Goal: Transaction & Acquisition: Book appointment/travel/reservation

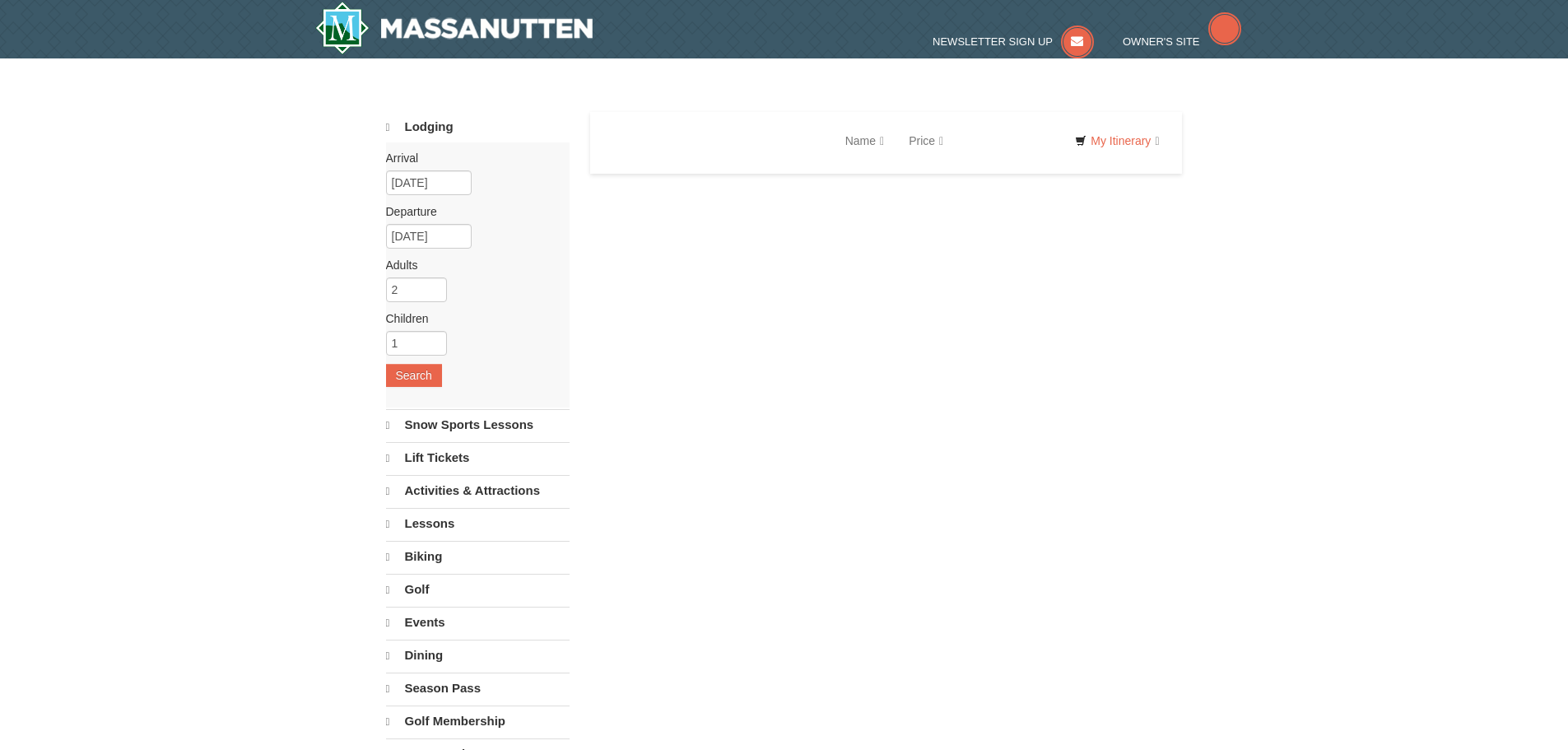
select select "10"
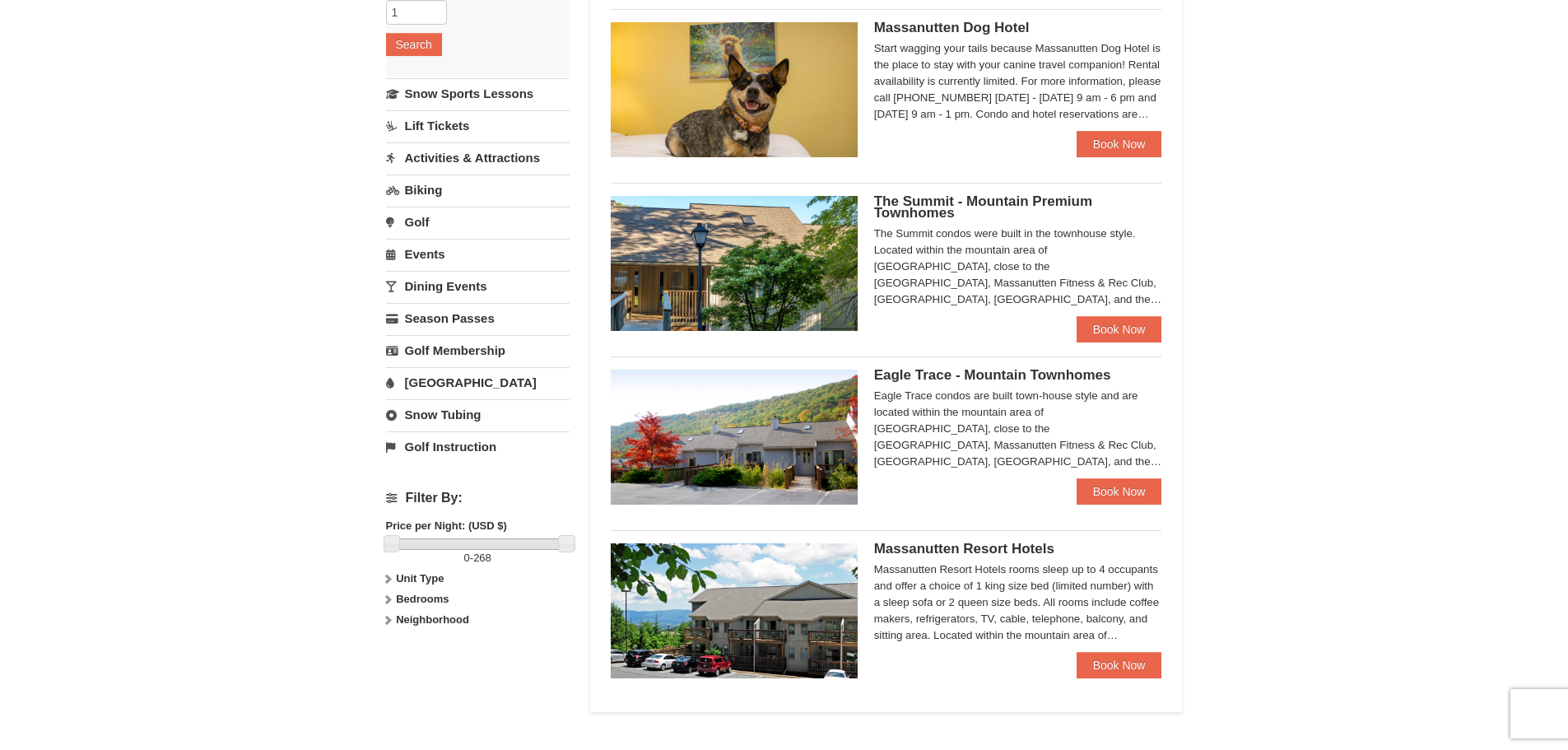
scroll to position [412, 0]
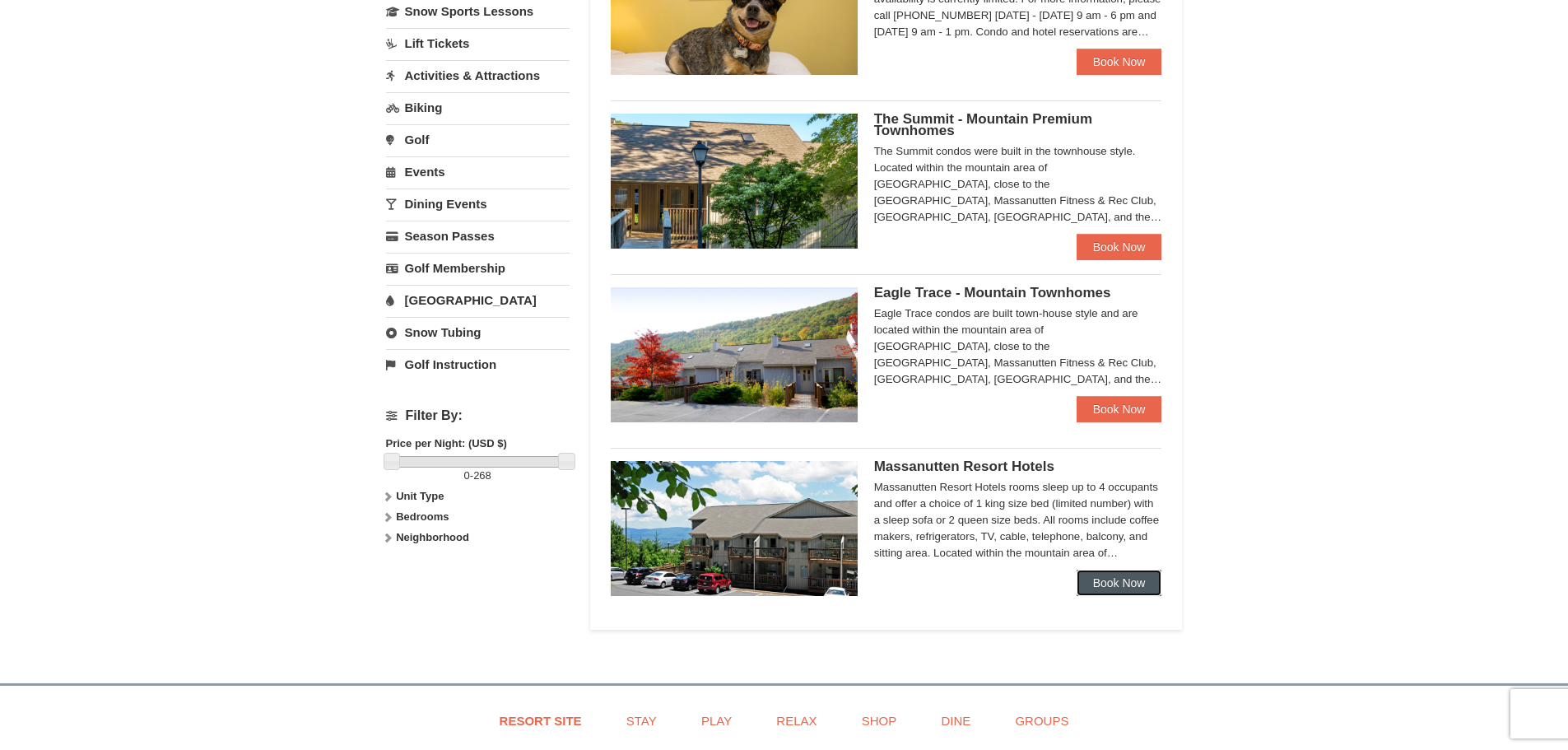
click at [1143, 577] on link "Book Now" at bounding box center [1119, 584] width 86 height 27
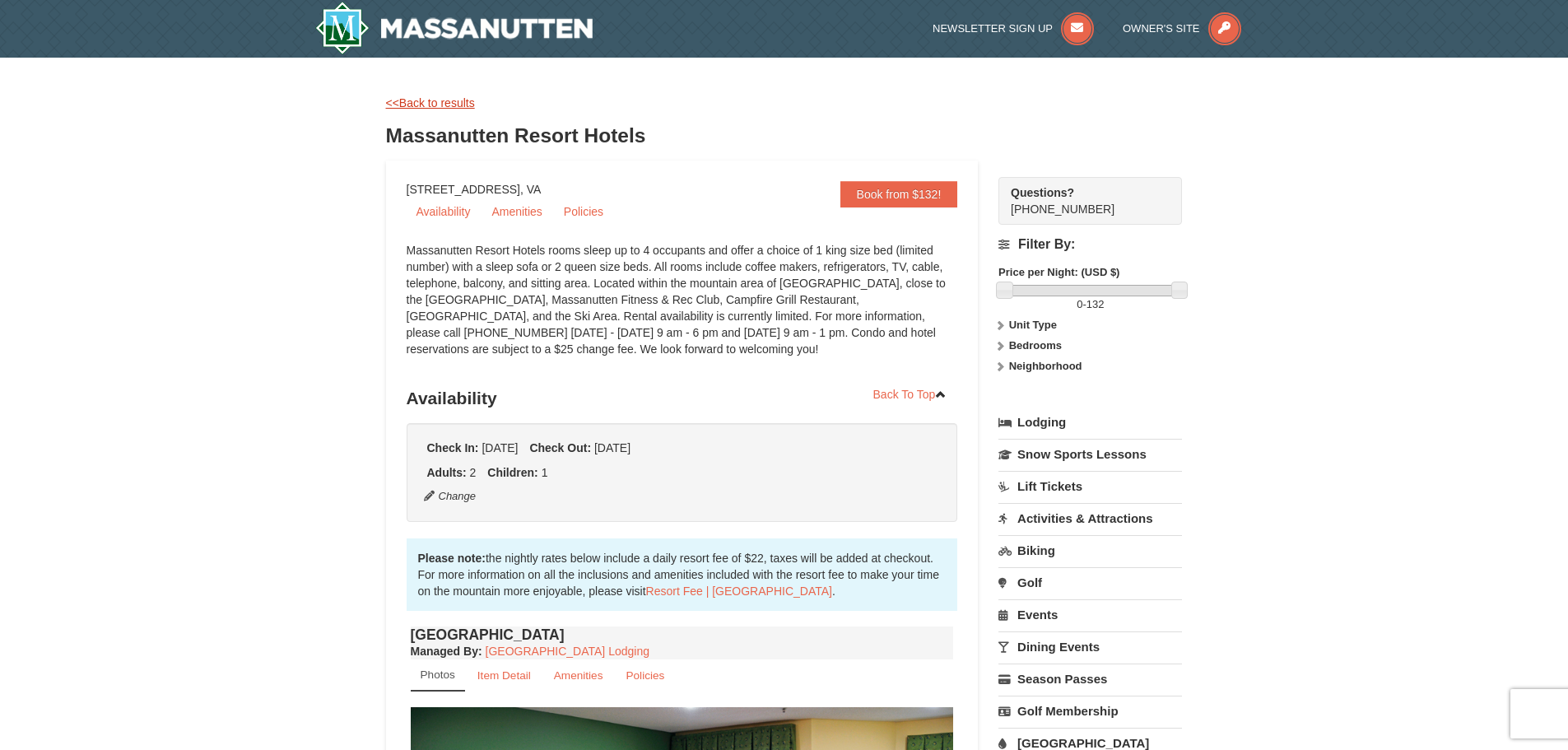
click at [457, 101] on link "<<Back to results" at bounding box center [430, 103] width 89 height 13
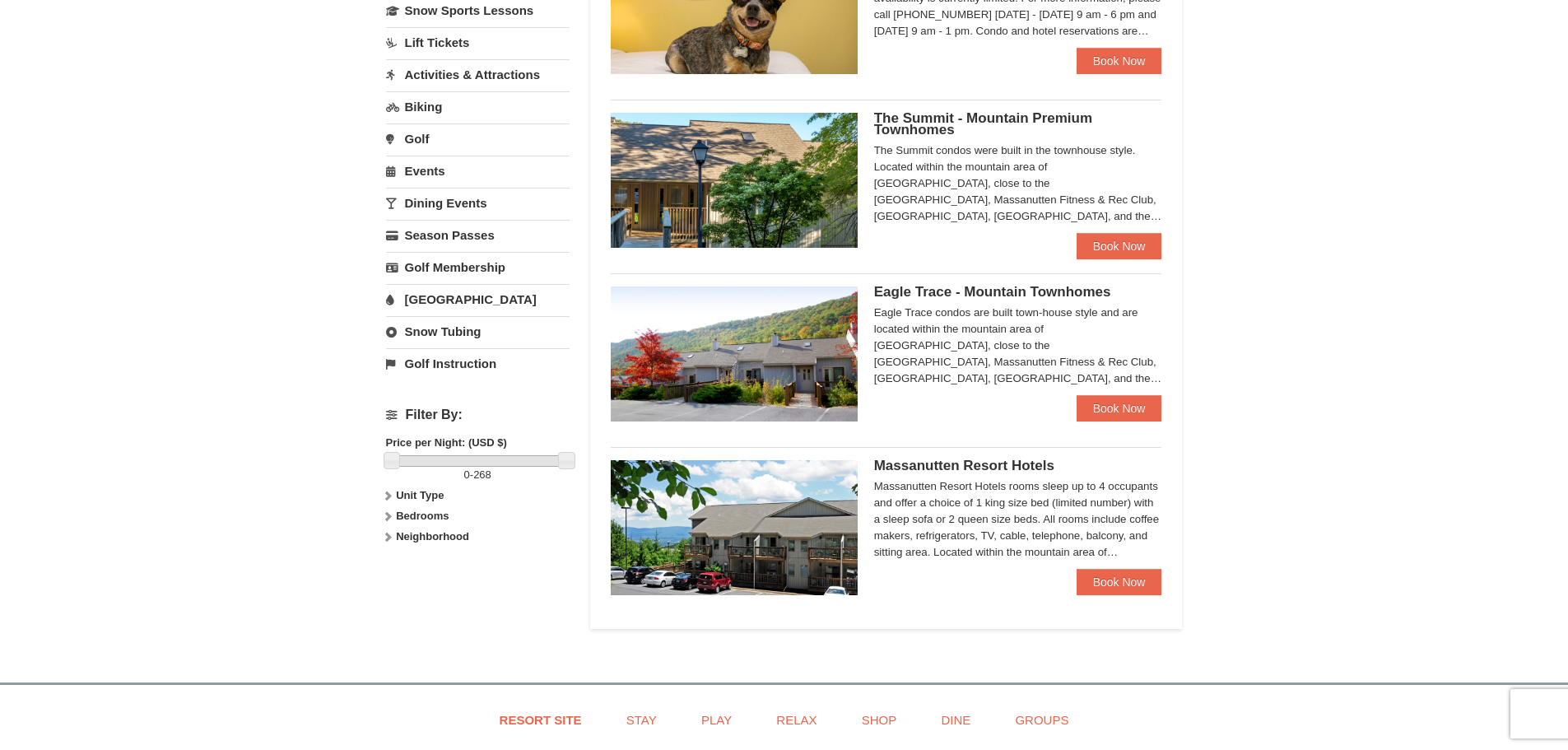
scroll to position [84, 0]
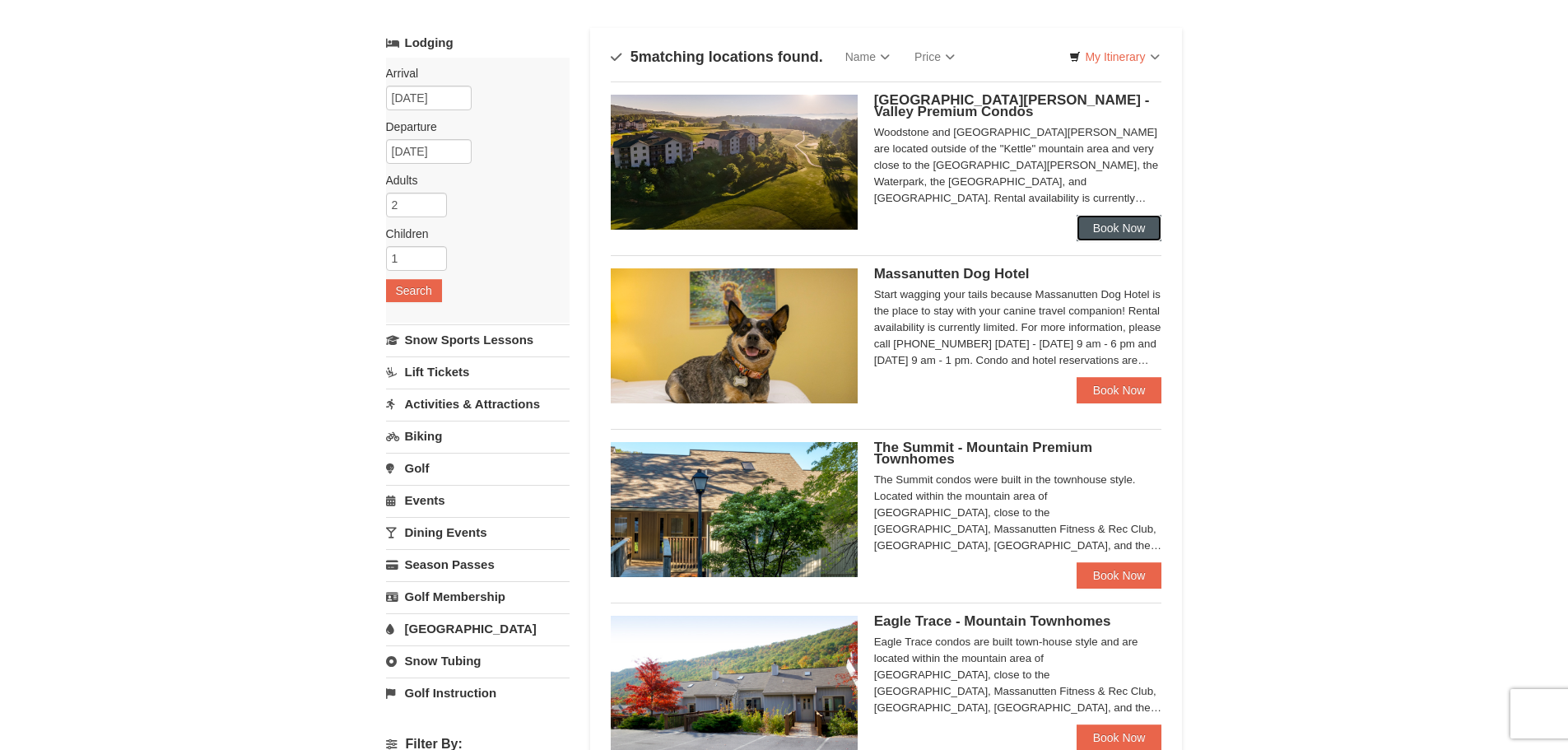
click at [1137, 232] on link "Book Now" at bounding box center [1119, 228] width 86 height 27
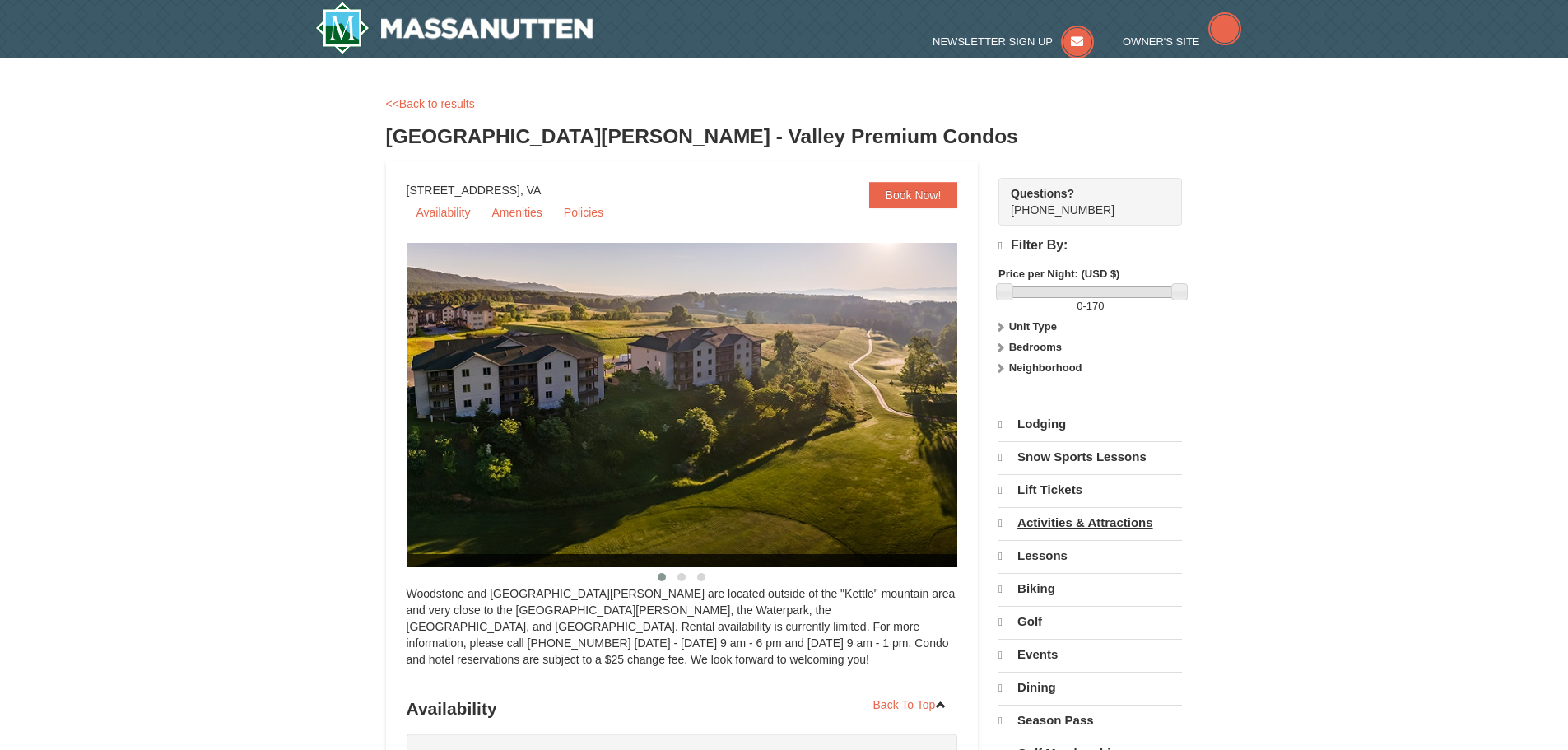
select select "10"
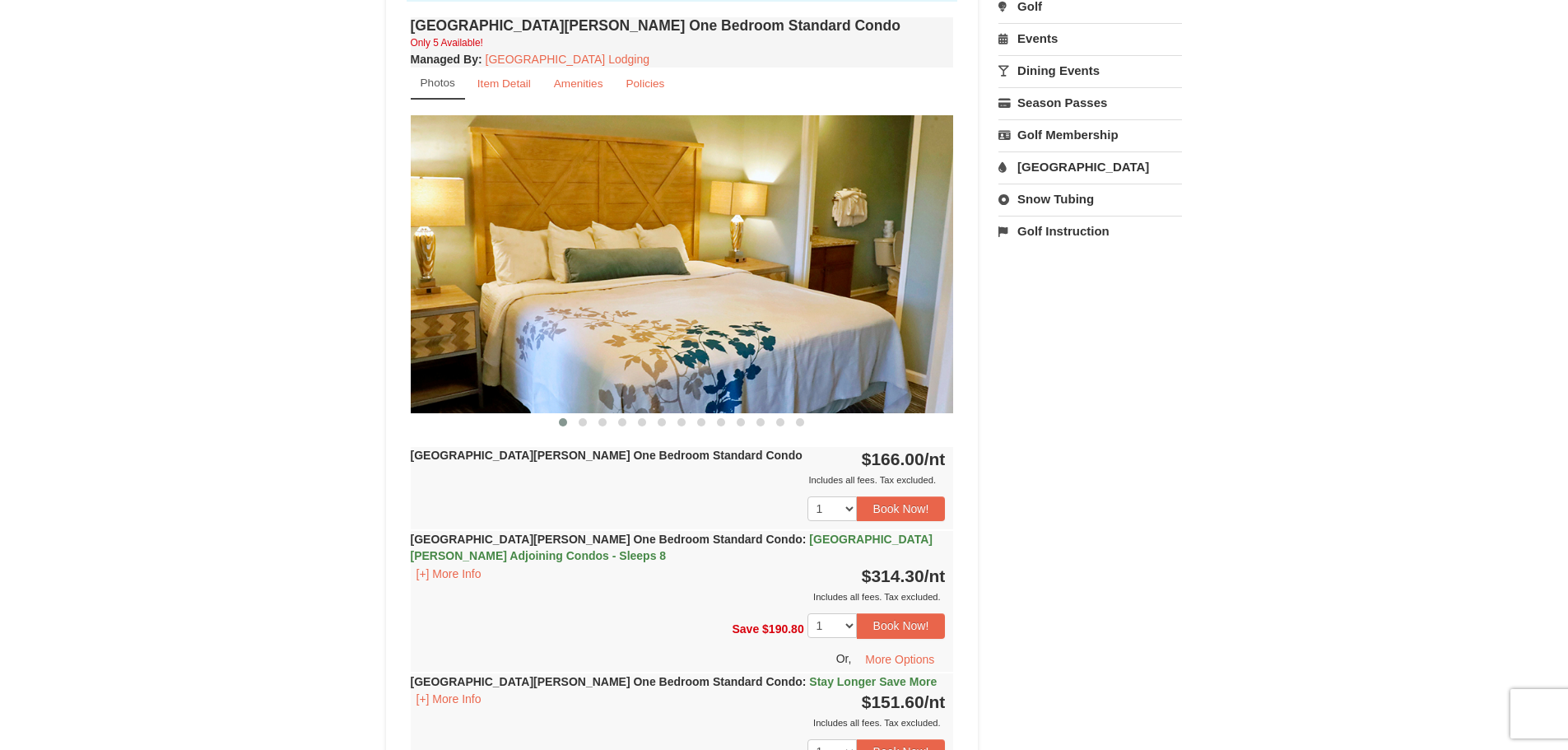
scroll to position [494, 0]
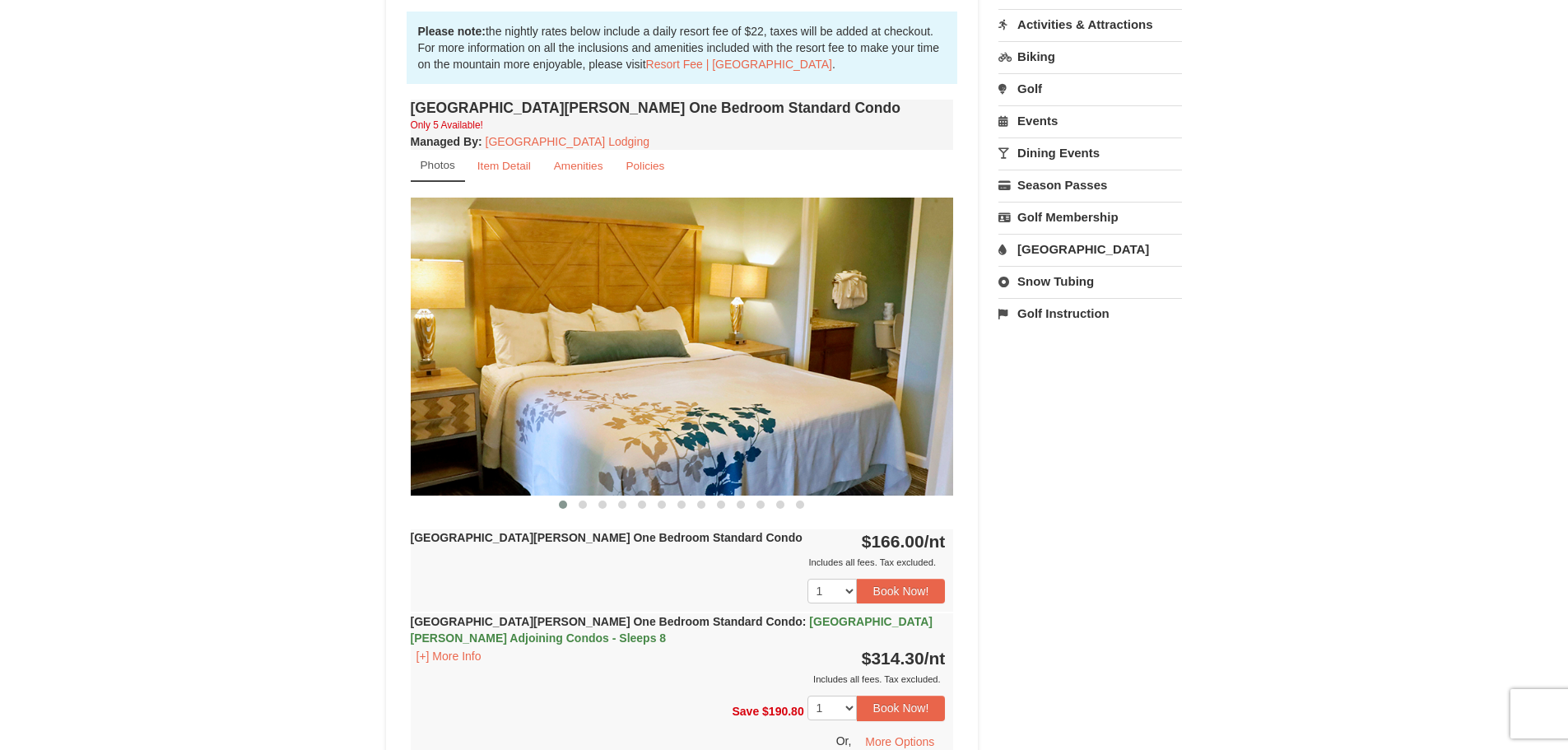
click at [911, 348] on img at bounding box center [682, 346] width 544 height 298
click at [583, 507] on span at bounding box center [583, 505] width 9 height 9
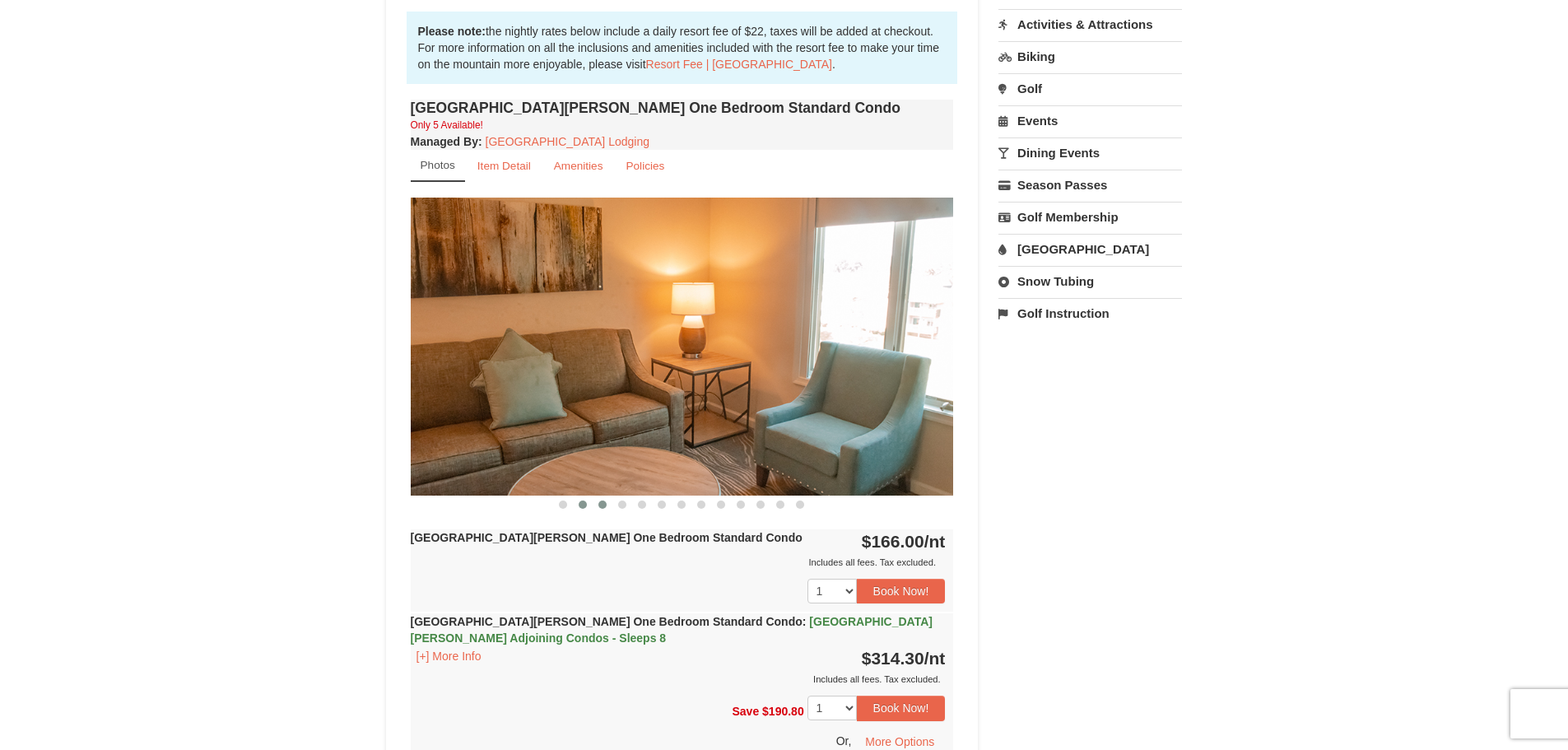
click at [607, 505] on span at bounding box center [602, 505] width 9 height 9
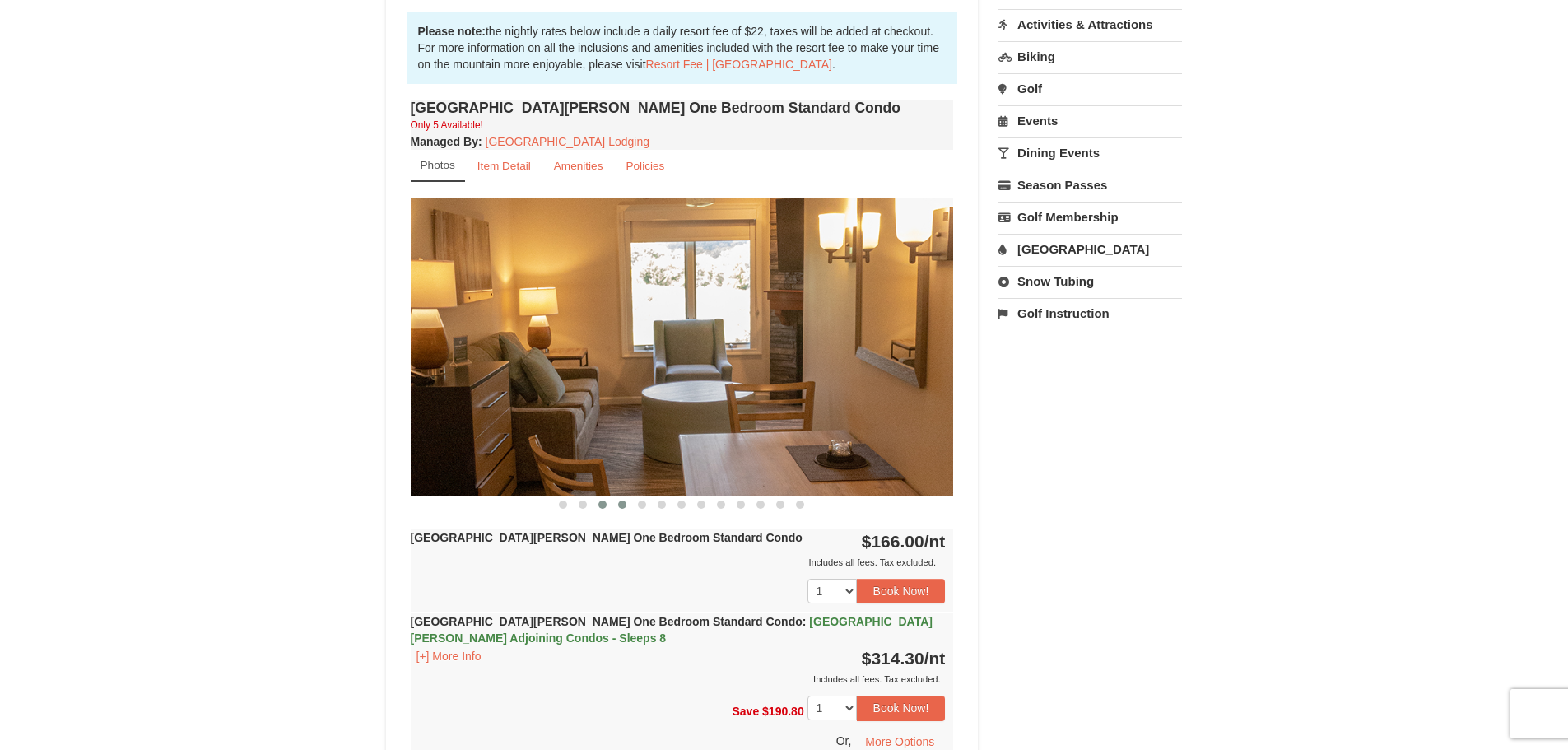
click at [623, 505] on span at bounding box center [622, 505] width 9 height 9
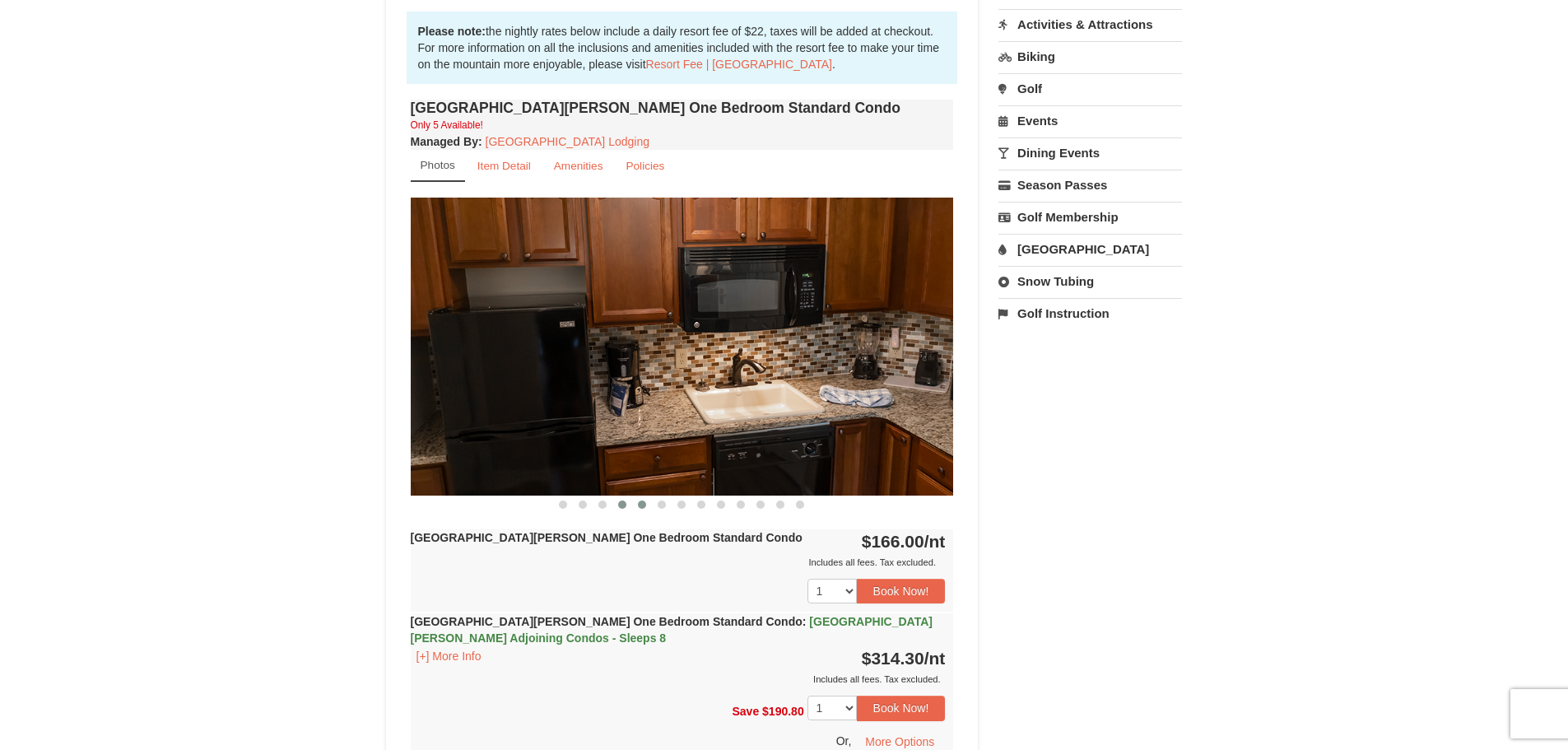
click at [646, 505] on span at bounding box center [641, 505] width 9 height 9
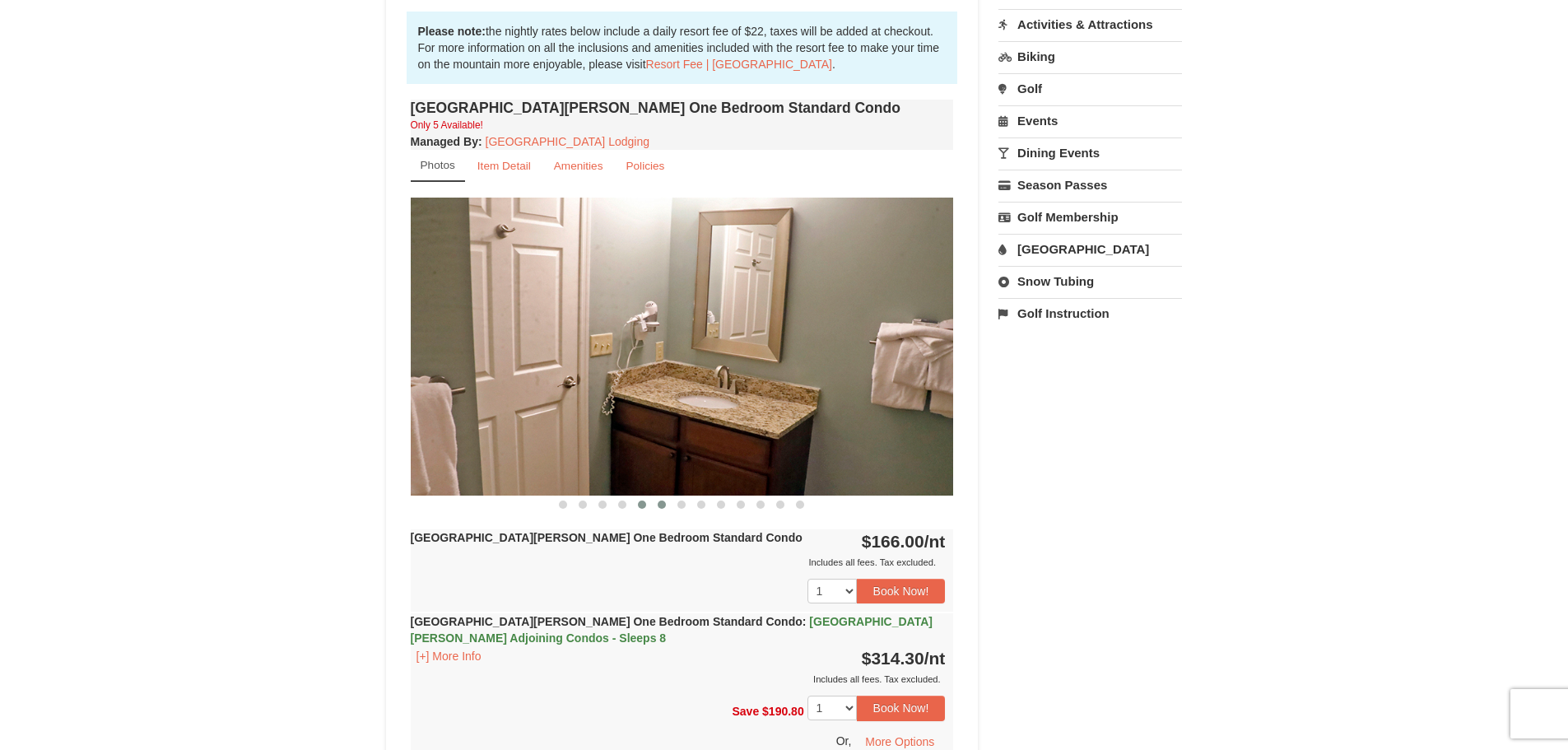
click at [668, 507] on button at bounding box center [661, 504] width 20 height 16
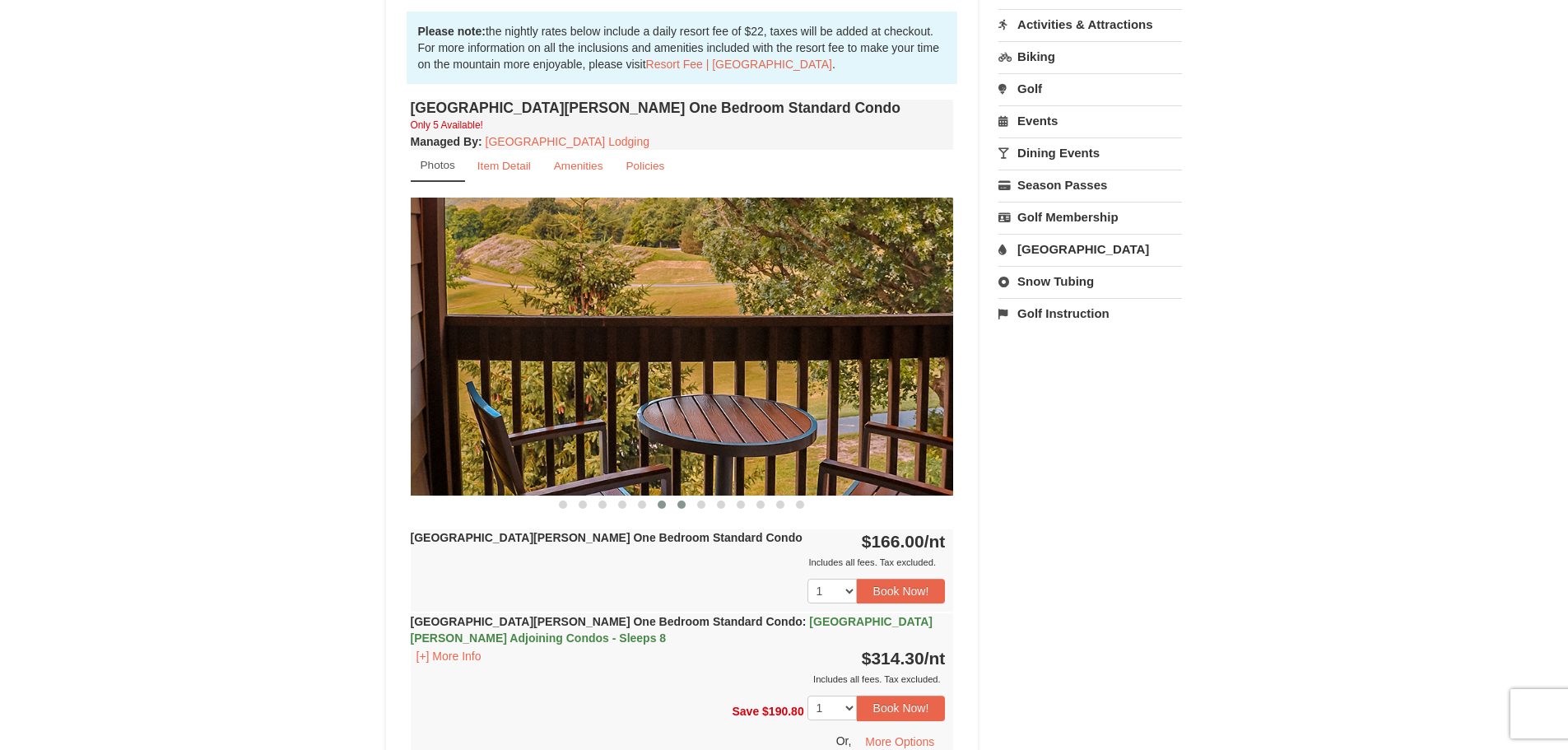
click at [678, 508] on span at bounding box center [681, 505] width 9 height 9
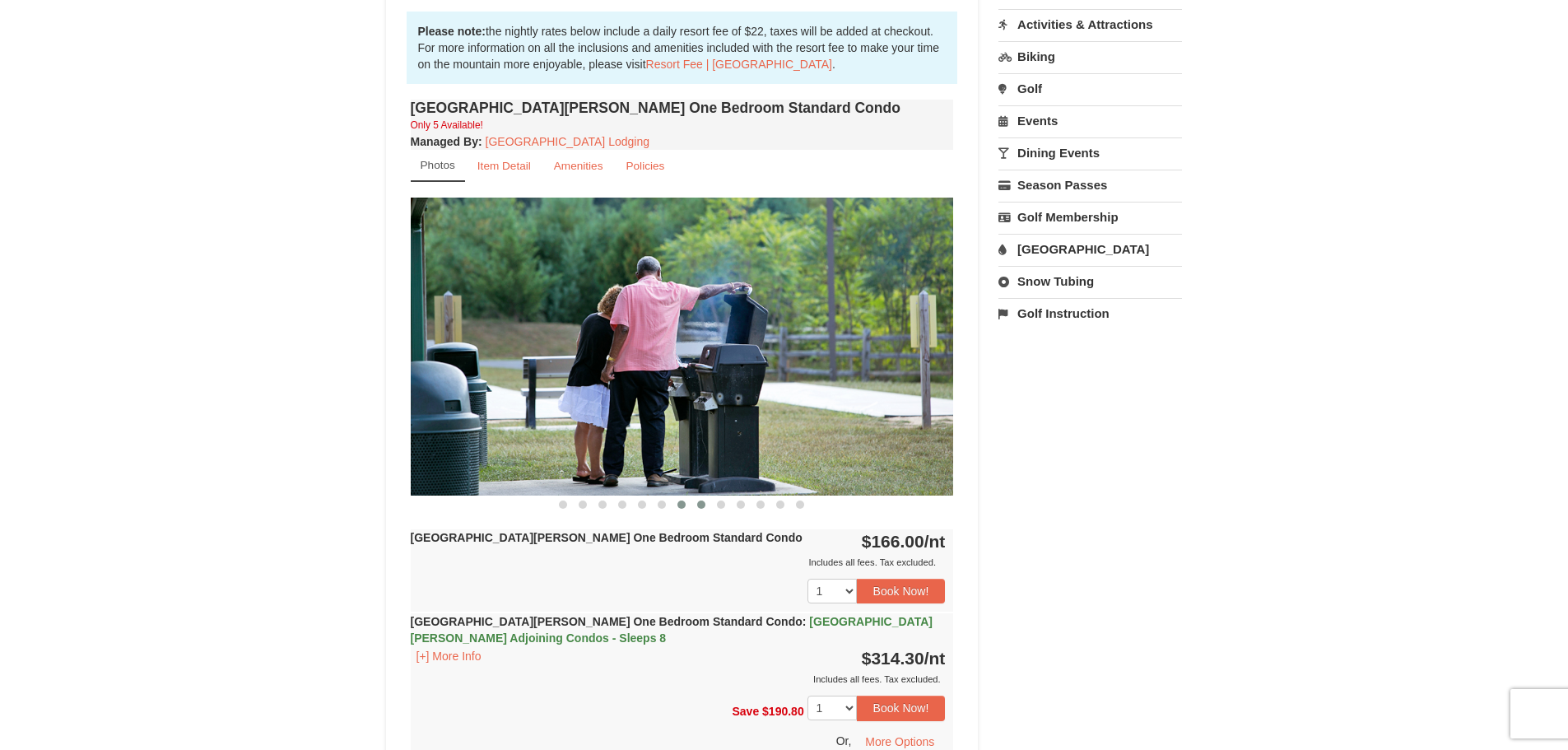
click at [707, 505] on button at bounding box center [701, 504] width 20 height 16
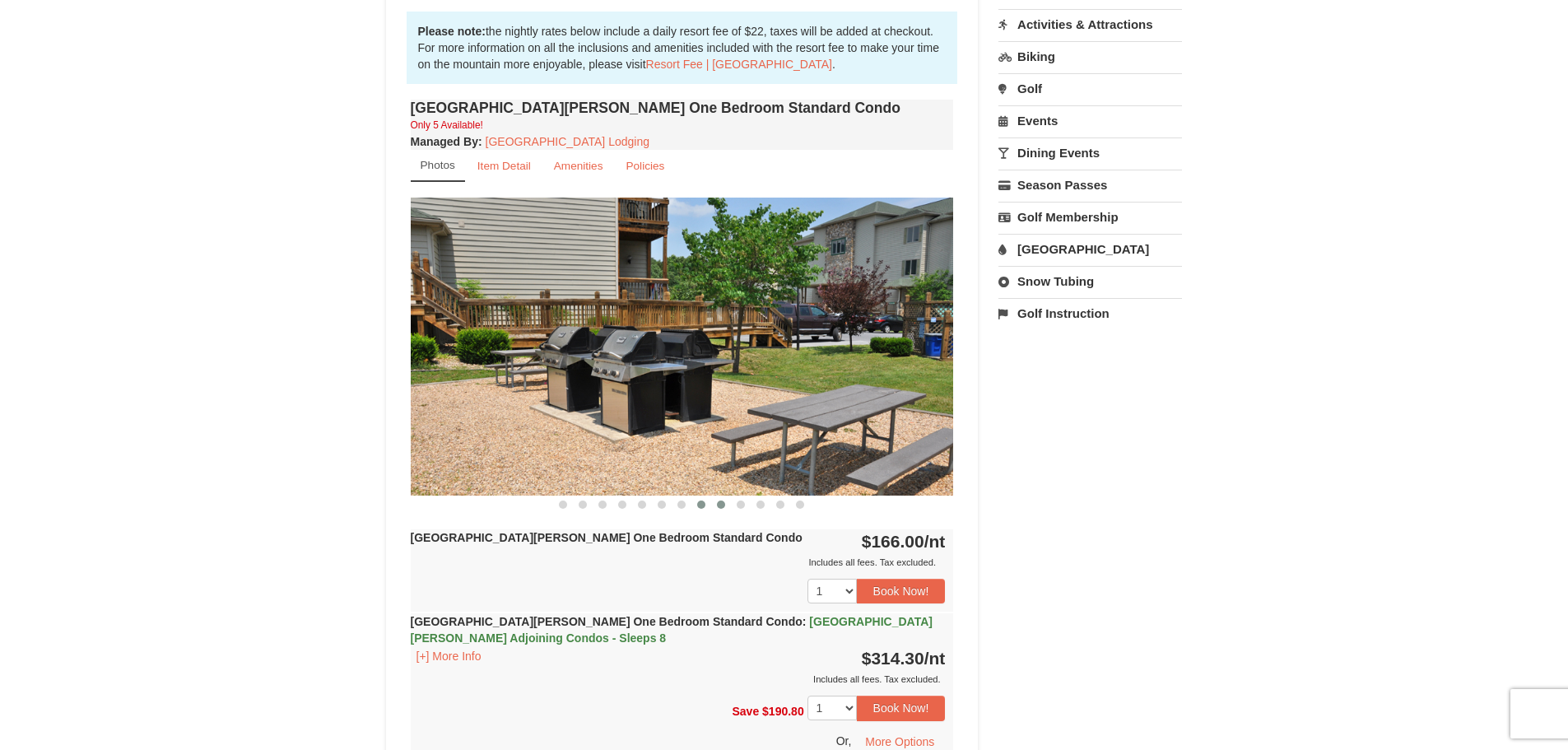
click at [722, 504] on span at bounding box center [721, 505] width 9 height 9
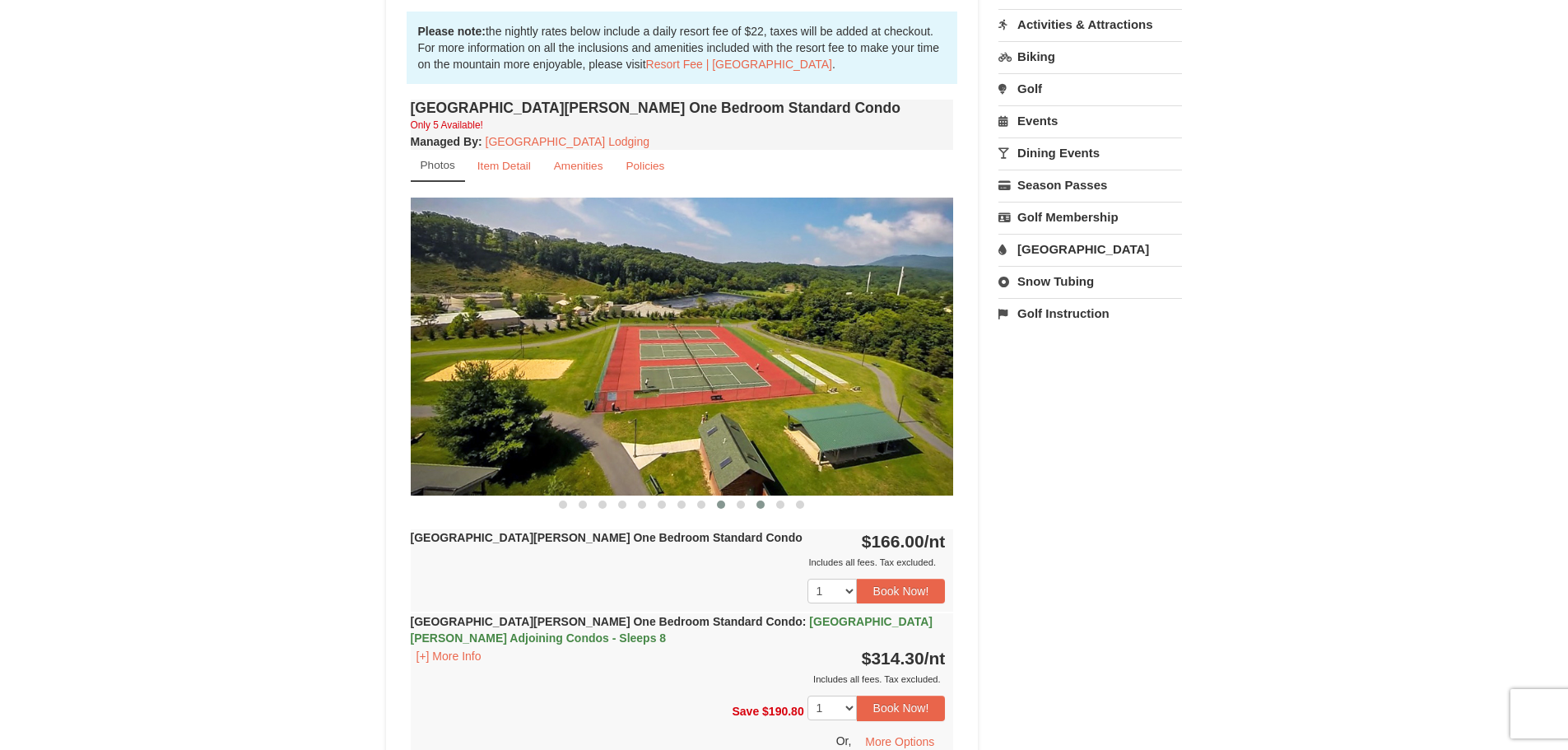
click at [751, 503] on button at bounding box center [760, 504] width 20 height 16
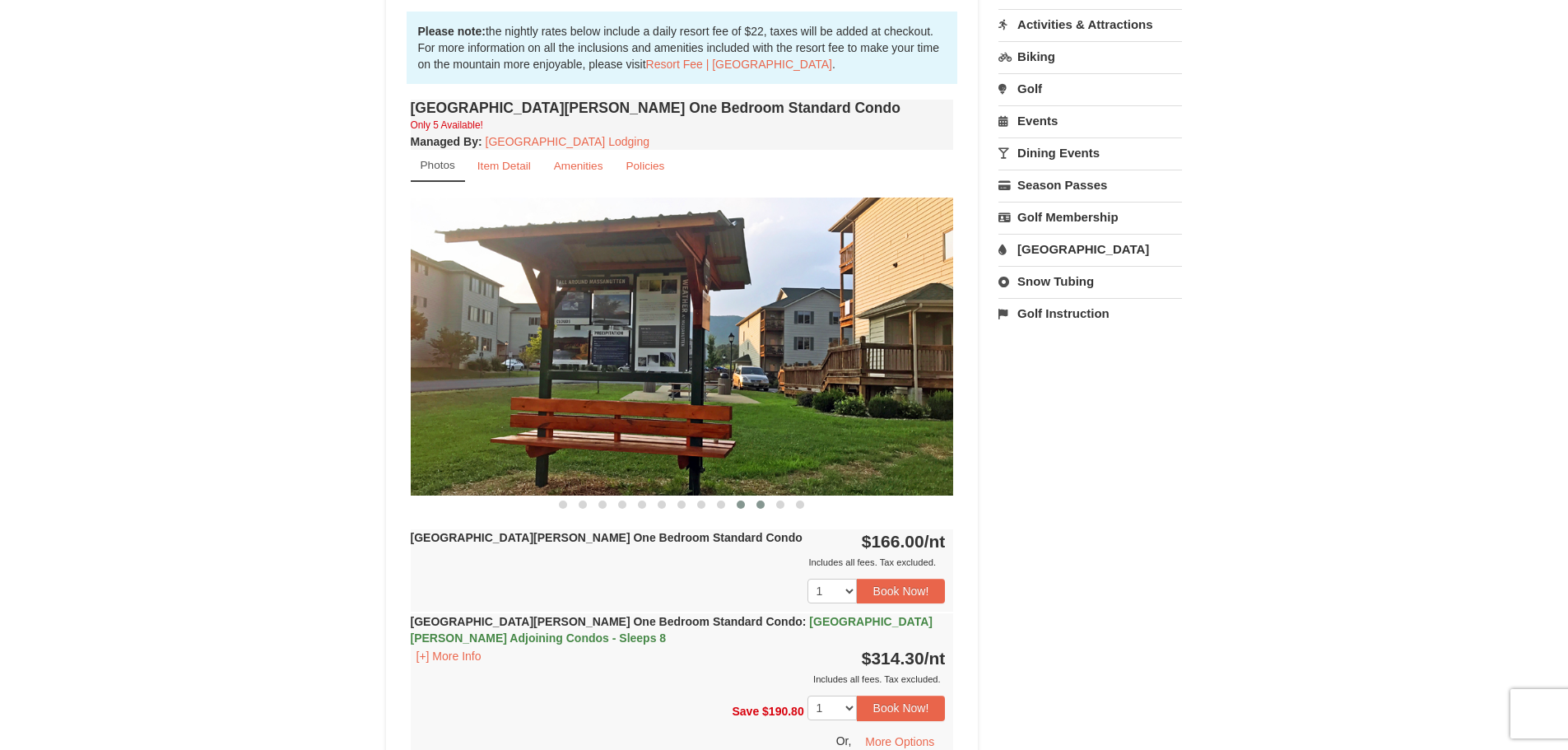
click at [742, 507] on span at bounding box center [740, 505] width 9 height 9
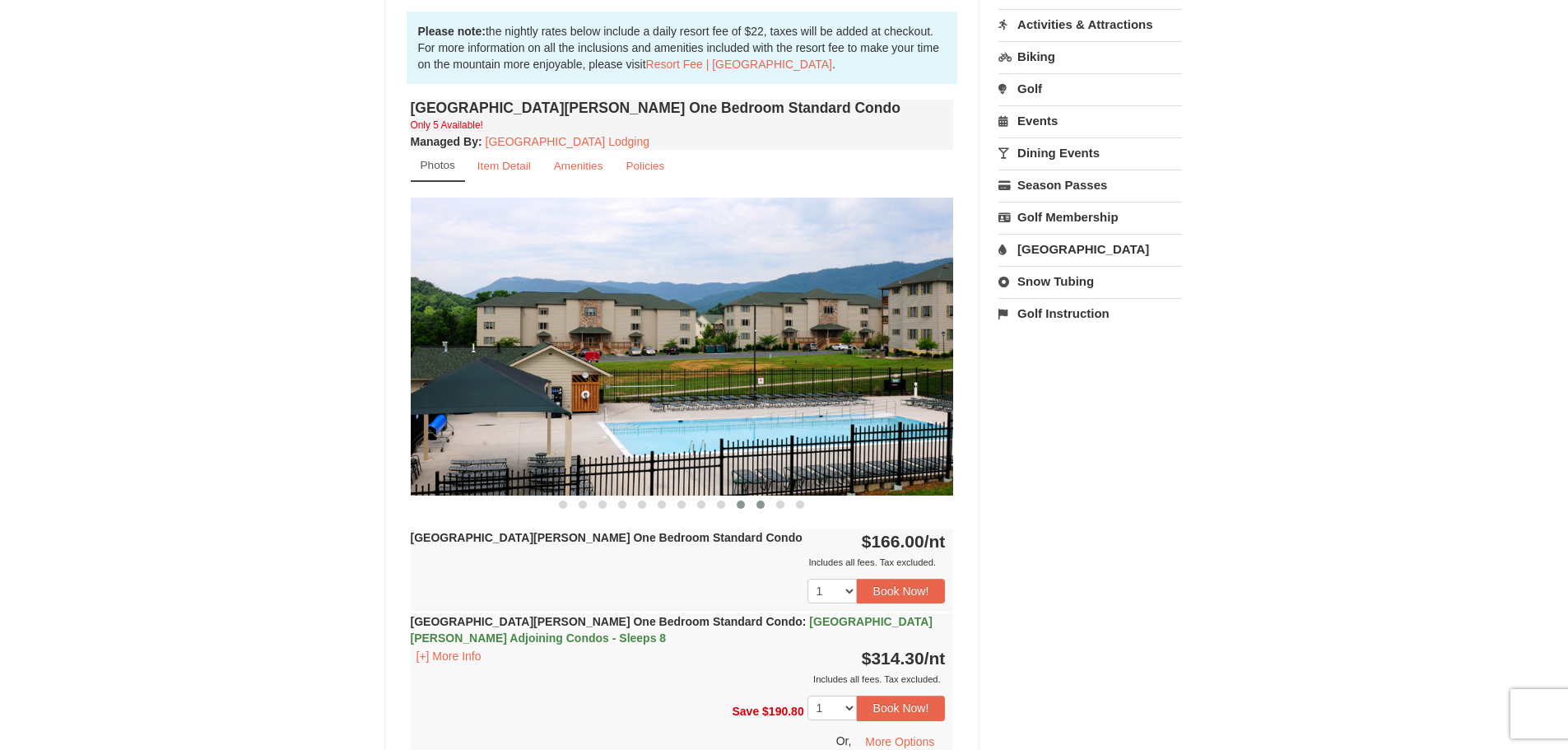
click at [757, 507] on span at bounding box center [760, 505] width 9 height 9
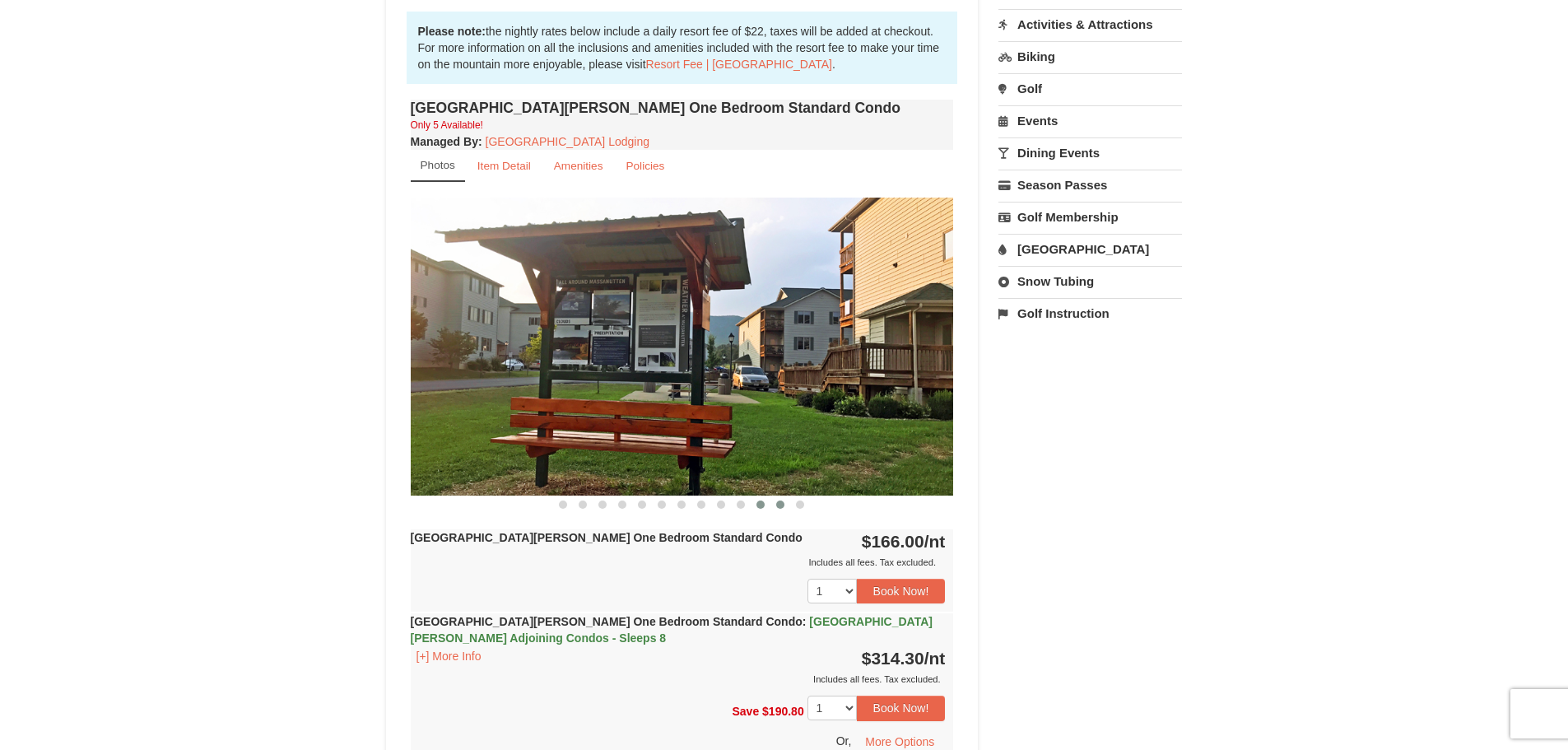
click at [778, 505] on span at bounding box center [780, 505] width 9 height 9
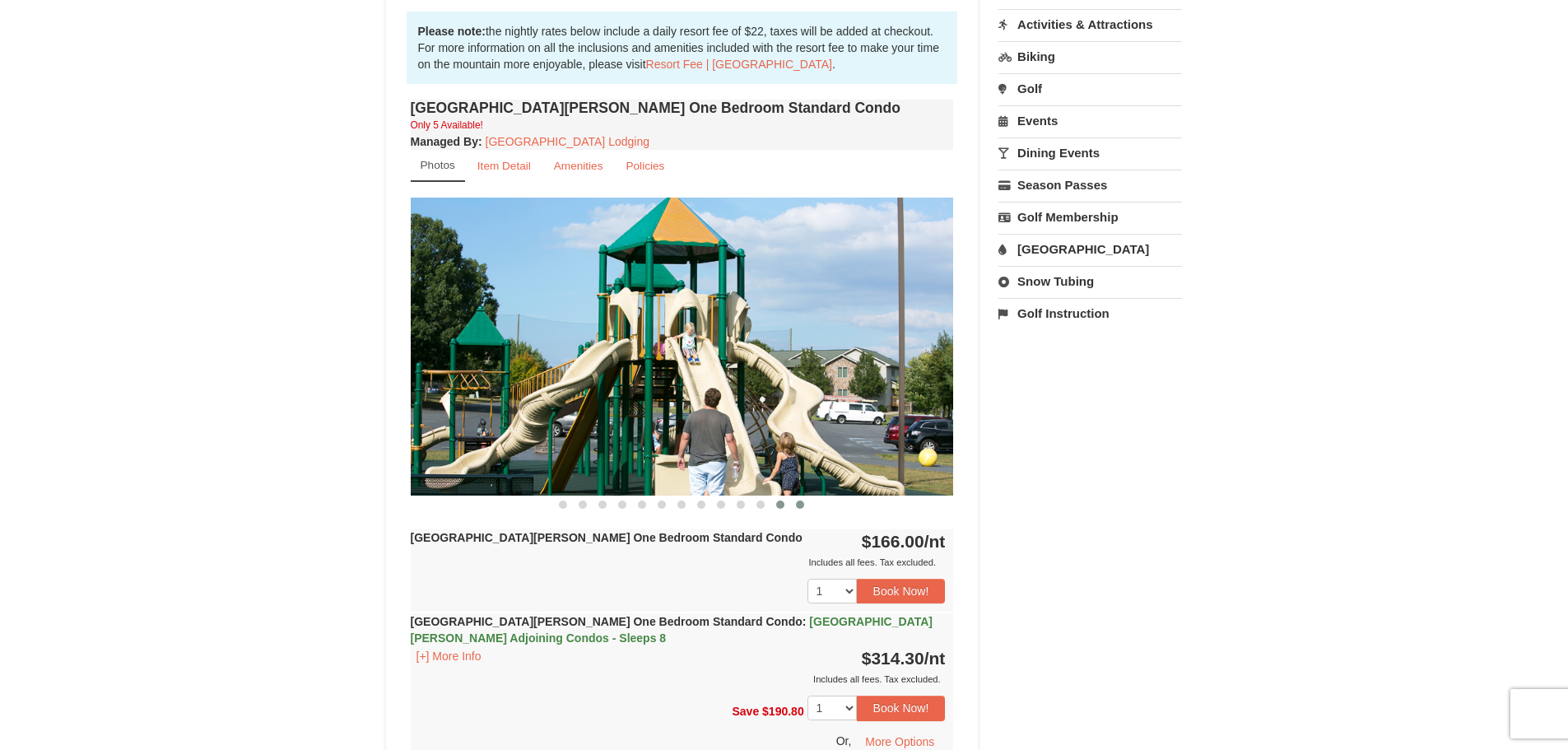
click at [804, 505] on span at bounding box center [800, 505] width 9 height 9
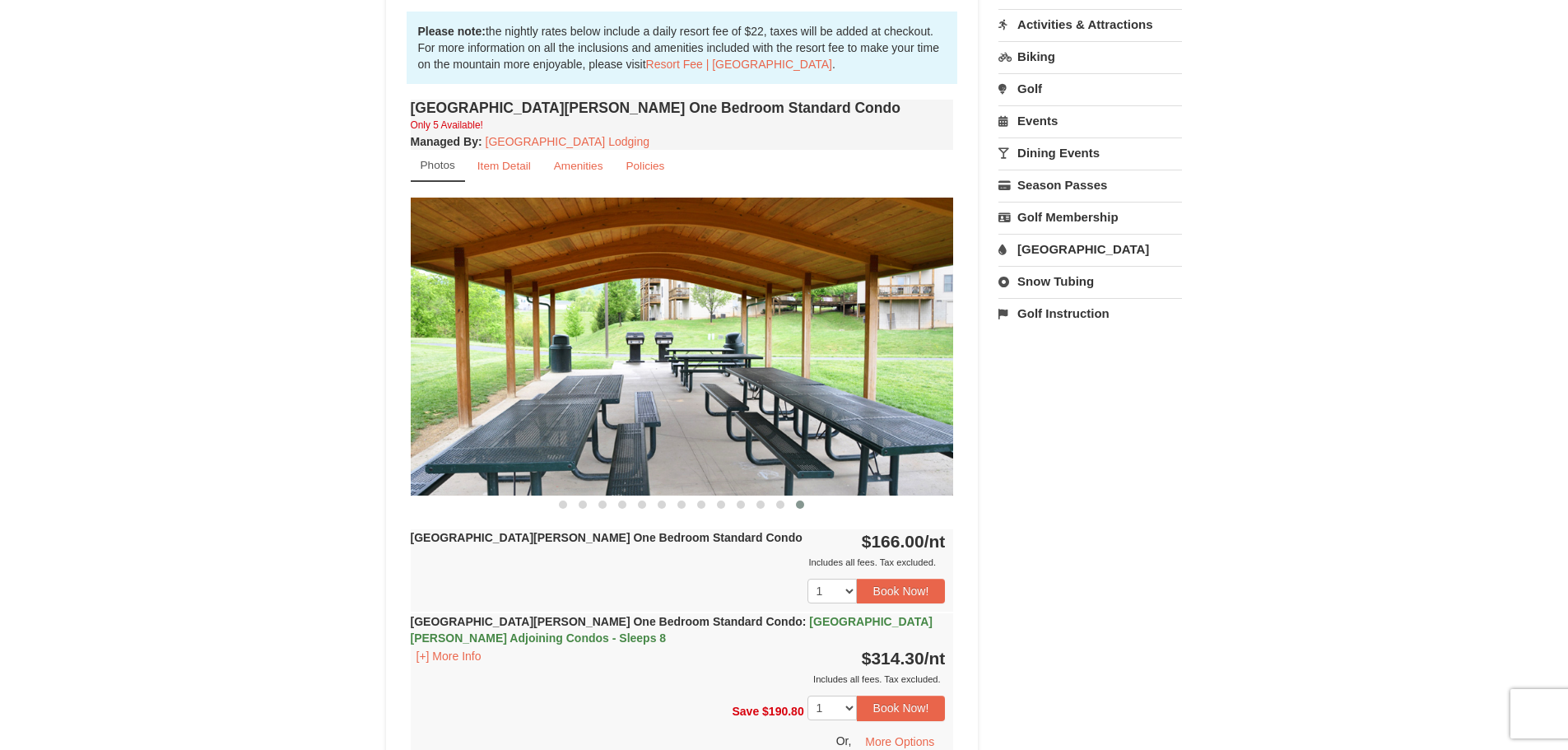
scroll to position [0, 0]
